Goal: Find contact information

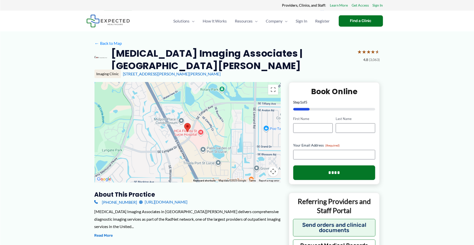
scroll to position [42, 0]
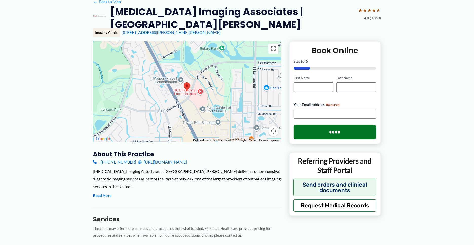
drag, startPoint x: 221, startPoint y: 57, endPoint x: 124, endPoint y: 58, distance: 97.0
click at [124, 35] on div "[STREET_ADDRESS][PERSON_NAME][PERSON_NAME]" at bounding box center [251, 33] width 259 height 6
copy link "[STREET_ADDRESS][PERSON_NAME][PERSON_NAME]"
drag, startPoint x: 139, startPoint y: 190, endPoint x: 140, endPoint y: 193, distance: 3.0
click at [140, 166] on div "[PHONE_NUMBER] [URL][DOMAIN_NAME]" at bounding box center [187, 162] width 188 height 8
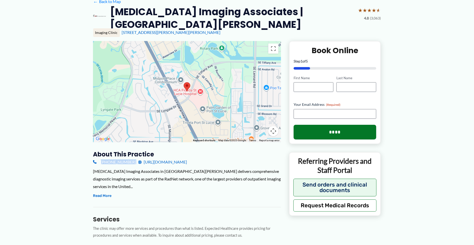
copy div "[PHONE_NUMBER]"
